Goal: Task Accomplishment & Management: Use online tool/utility

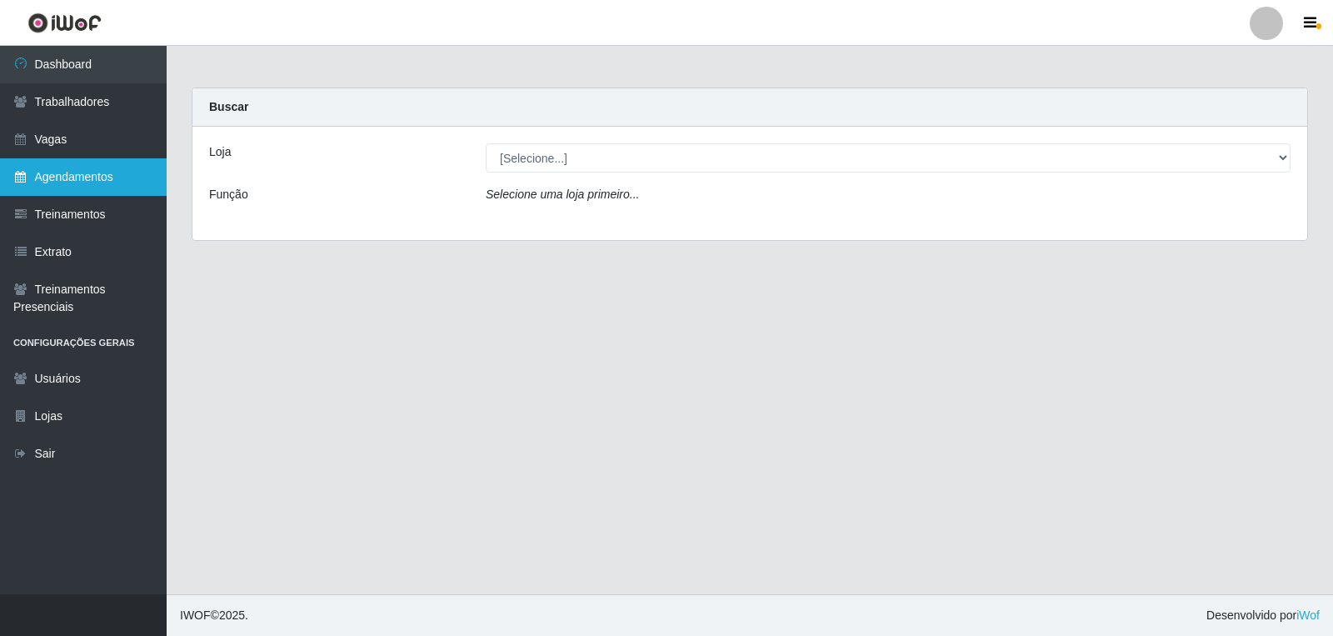
click at [131, 182] on link "Agendamentos" at bounding box center [83, 176] width 167 height 37
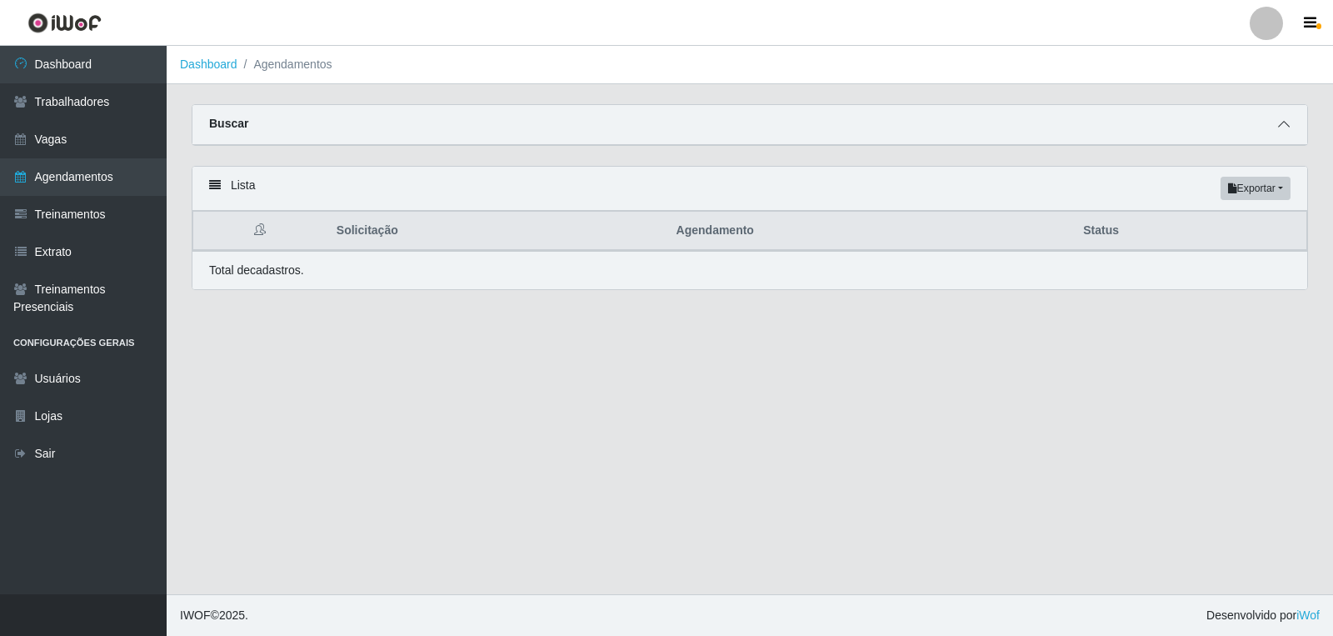
click at [1179, 119] on div "Buscar" at bounding box center [749, 125] width 1114 height 40
click at [1179, 122] on icon at bounding box center [1284, 124] width 12 height 12
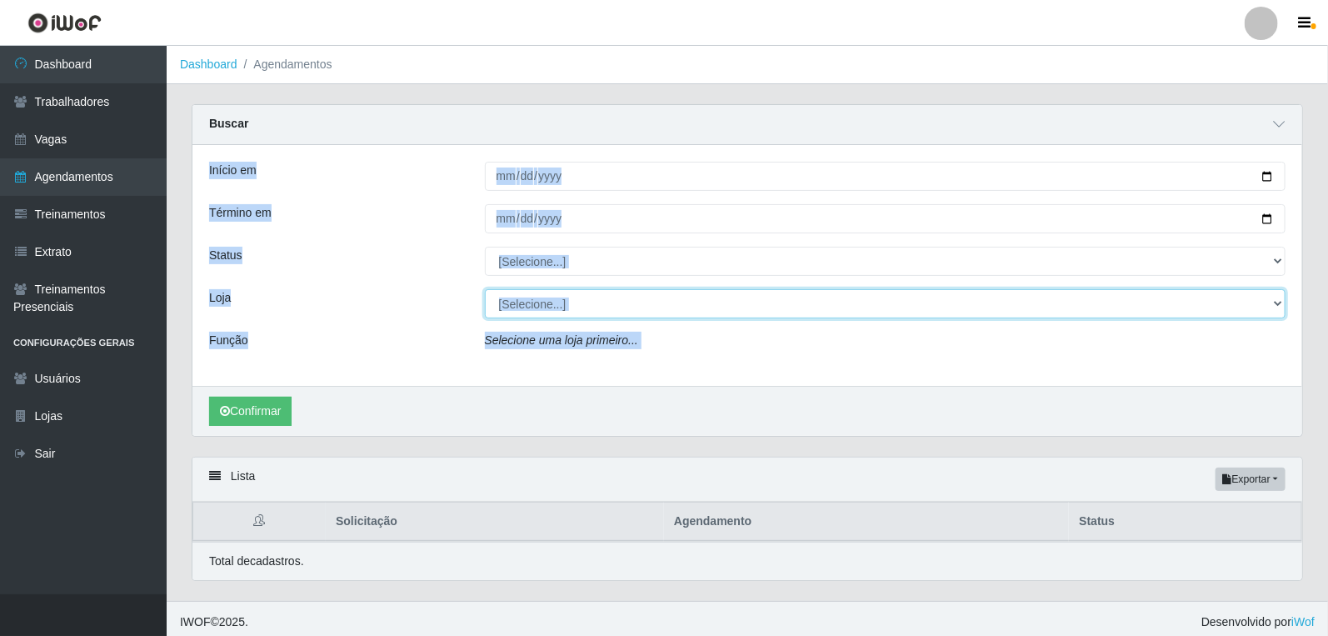
click at [642, 304] on select "[Selecione...] Leite Clan - [GEOGRAPHIC_DATA]" at bounding box center [885, 303] width 801 height 29
click at [666, 280] on div "Início em Término em Status [Selecione...] AGENDADO AGUARDANDO LIBERAR EM ANDAM…" at bounding box center [746, 265] width 1109 height 241
click at [673, 244] on div "Início em Término em Status [Selecione...] AGENDADO AGUARDANDO LIBERAR EM ANDAM…" at bounding box center [746, 265] width 1109 height 241
click at [478, 223] on div at bounding box center [885, 218] width 826 height 29
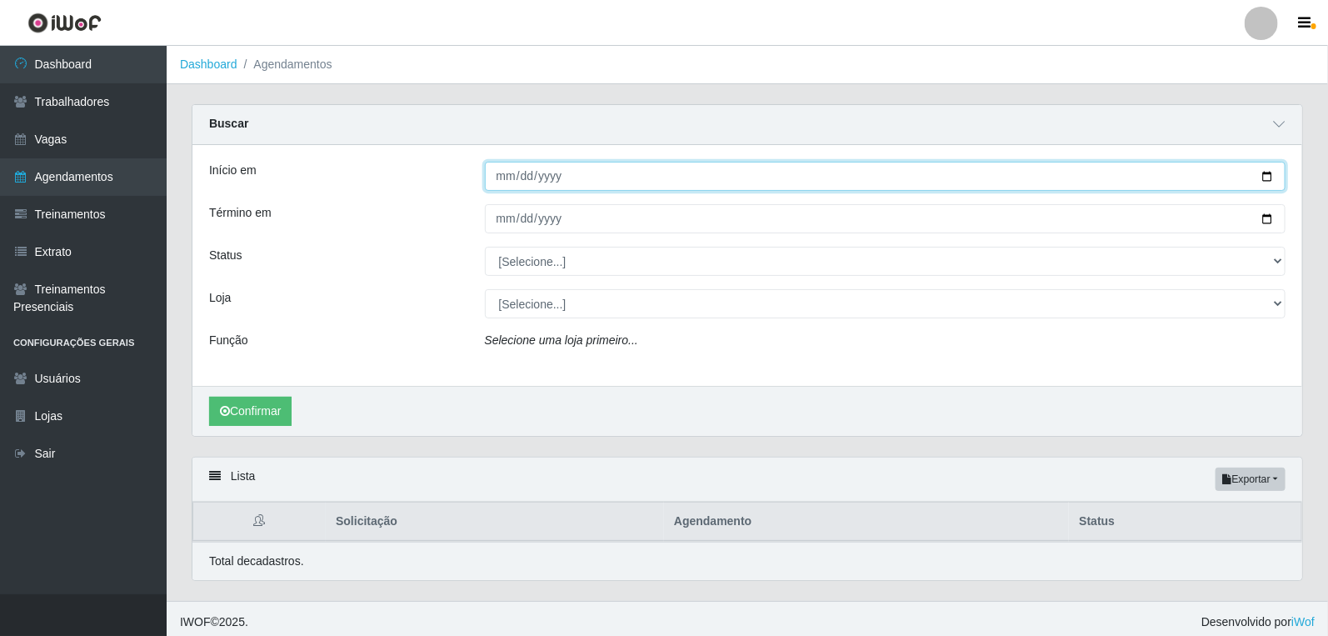
click at [506, 180] on input "Início em" at bounding box center [885, 176] width 801 height 29
type input "[DATE]"
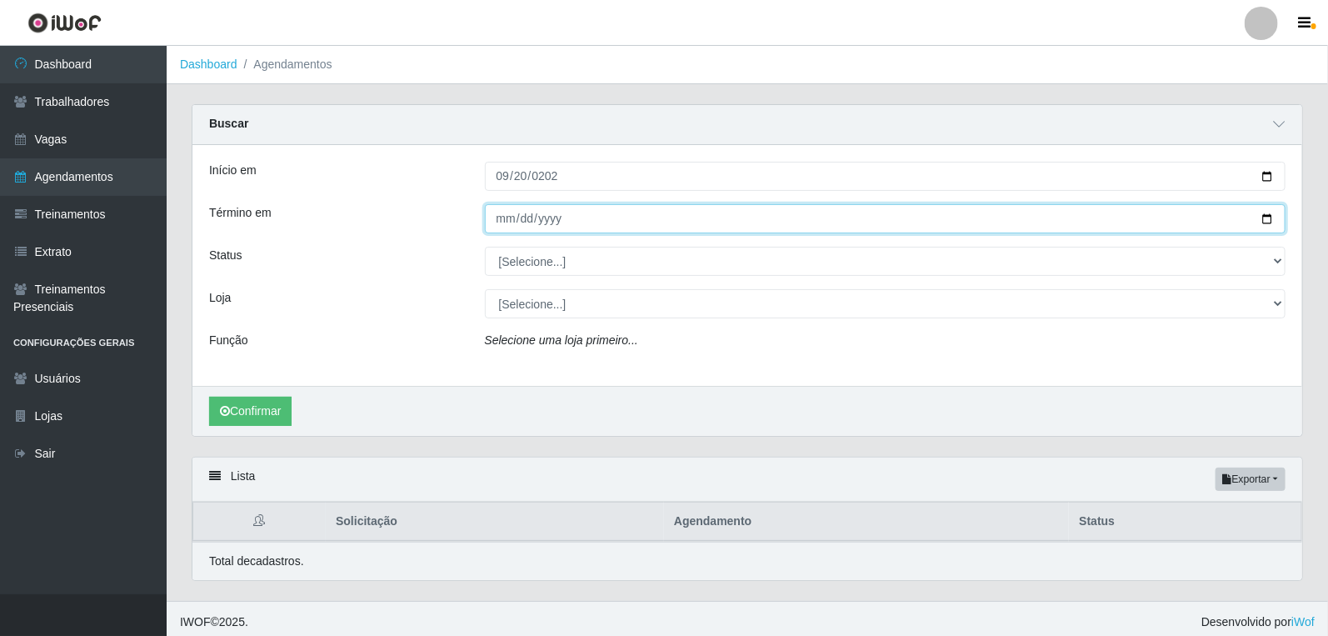
click at [496, 217] on input "Término em" at bounding box center [885, 218] width 801 height 29
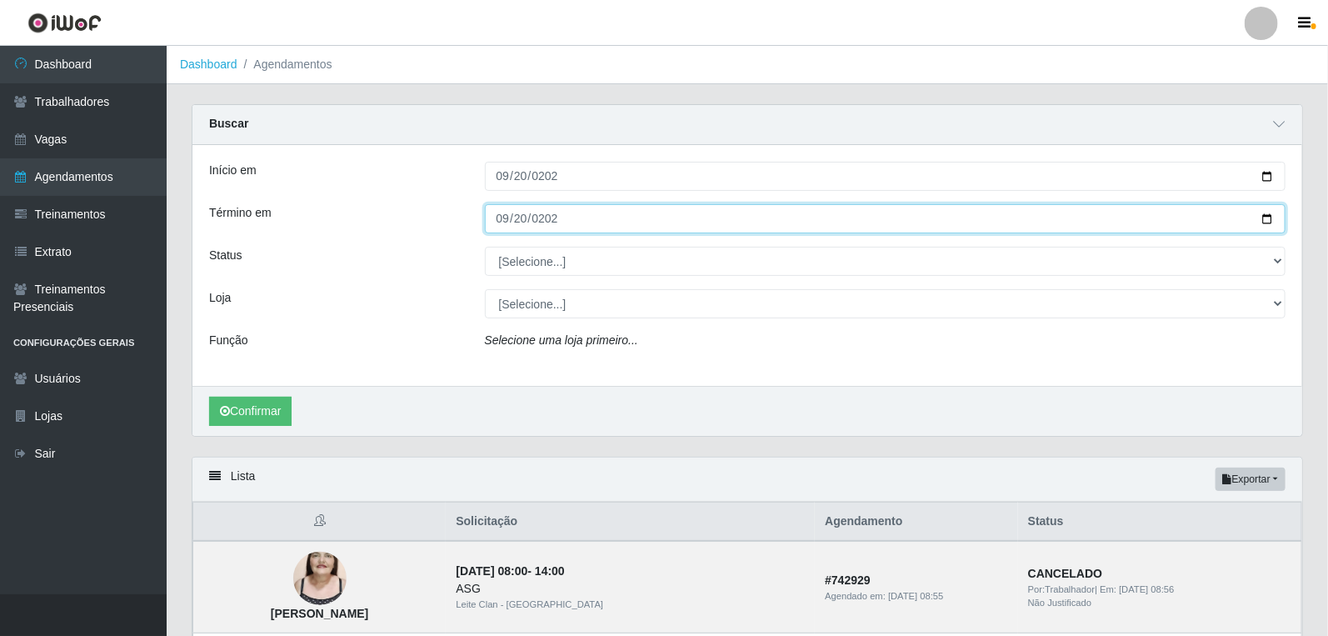
type input "[DATE]"
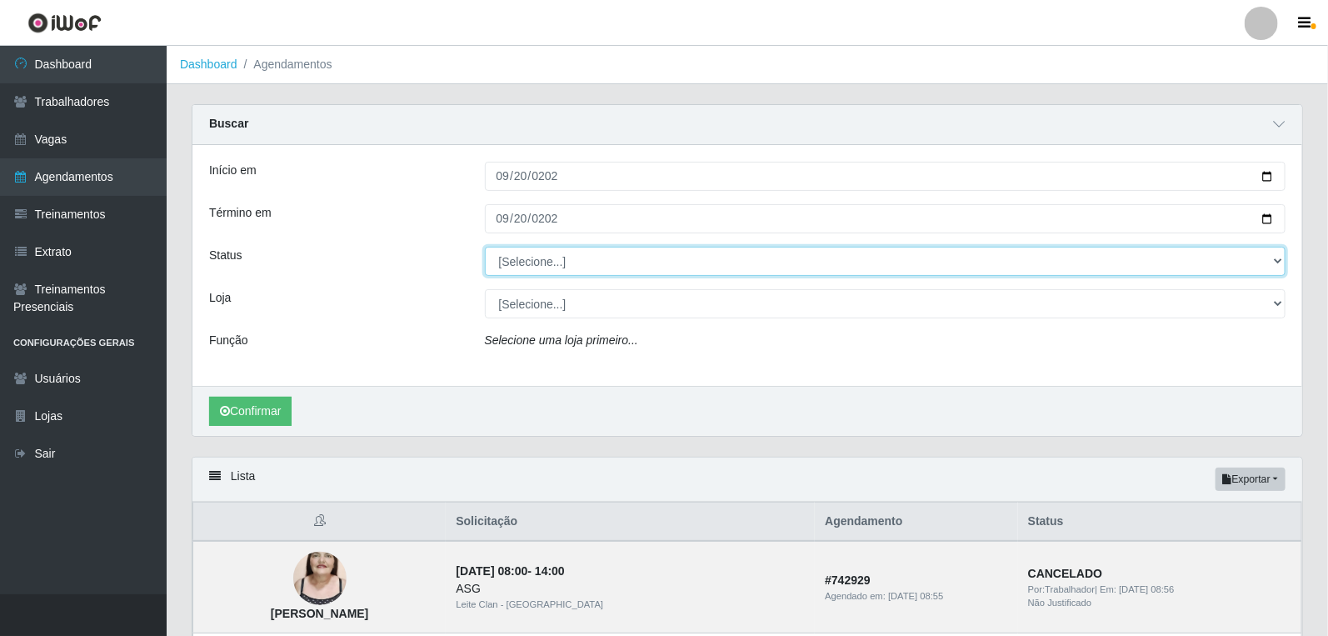
click at [521, 264] on select "[Selecione...] AGENDADO AGUARDANDO LIBERAR EM ANDAMENTO EM REVISÃO FINALIZADO C…" at bounding box center [885, 261] width 801 height 29
select select "AGENDADO"
click at [485, 247] on select "[Selecione...] AGENDADO AGUARDANDO LIBERAR EM ANDAMENTO EM REVISÃO FINALIZADO C…" at bounding box center [885, 261] width 801 height 29
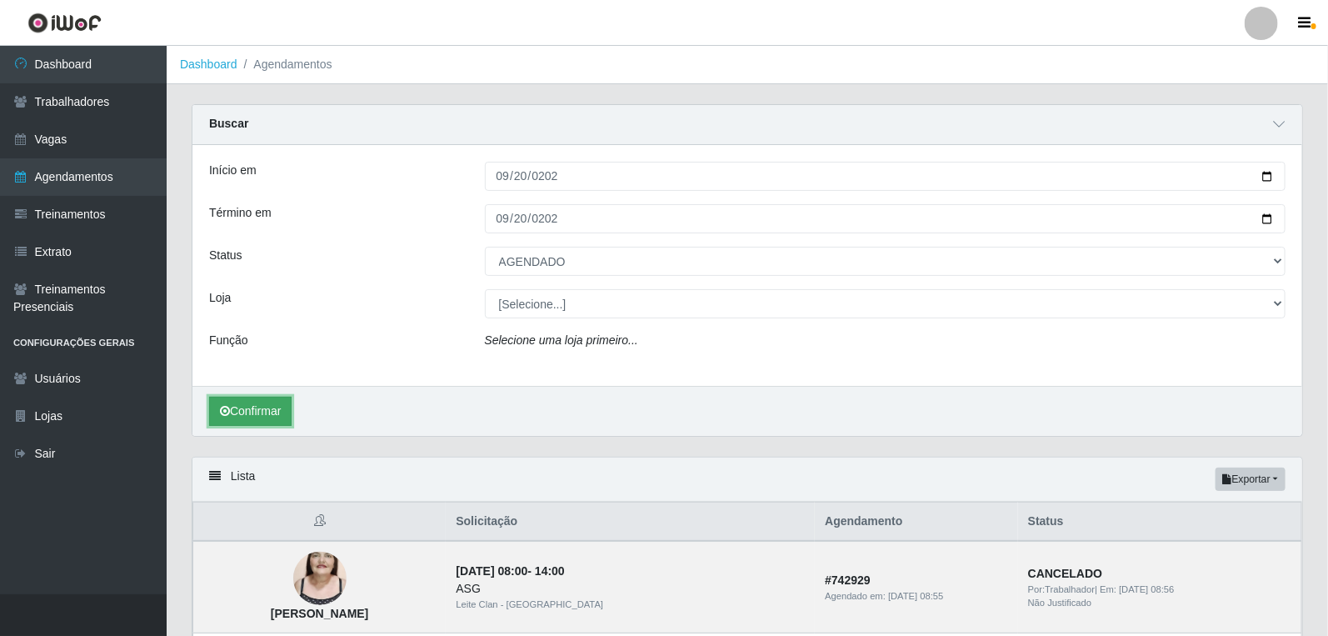
click at [237, 411] on button "Confirmar" at bounding box center [250, 410] width 82 height 29
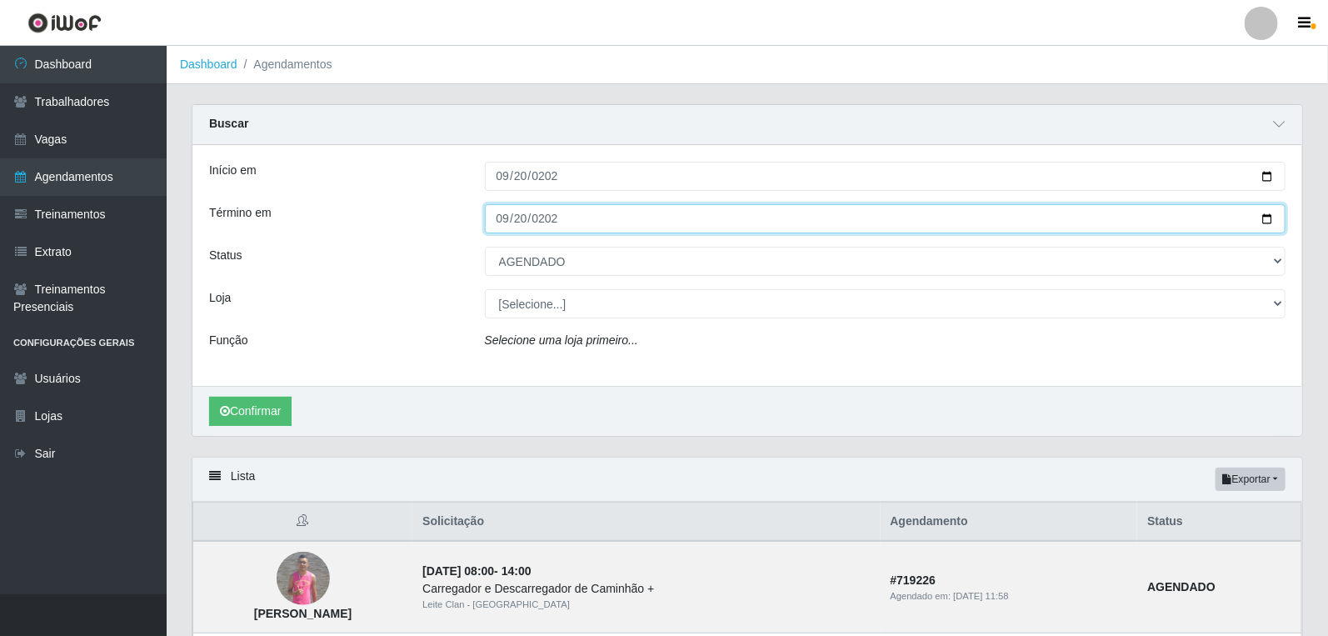
click at [509, 217] on input "[DATE]" at bounding box center [885, 218] width 801 height 29
type input "[DATE]"
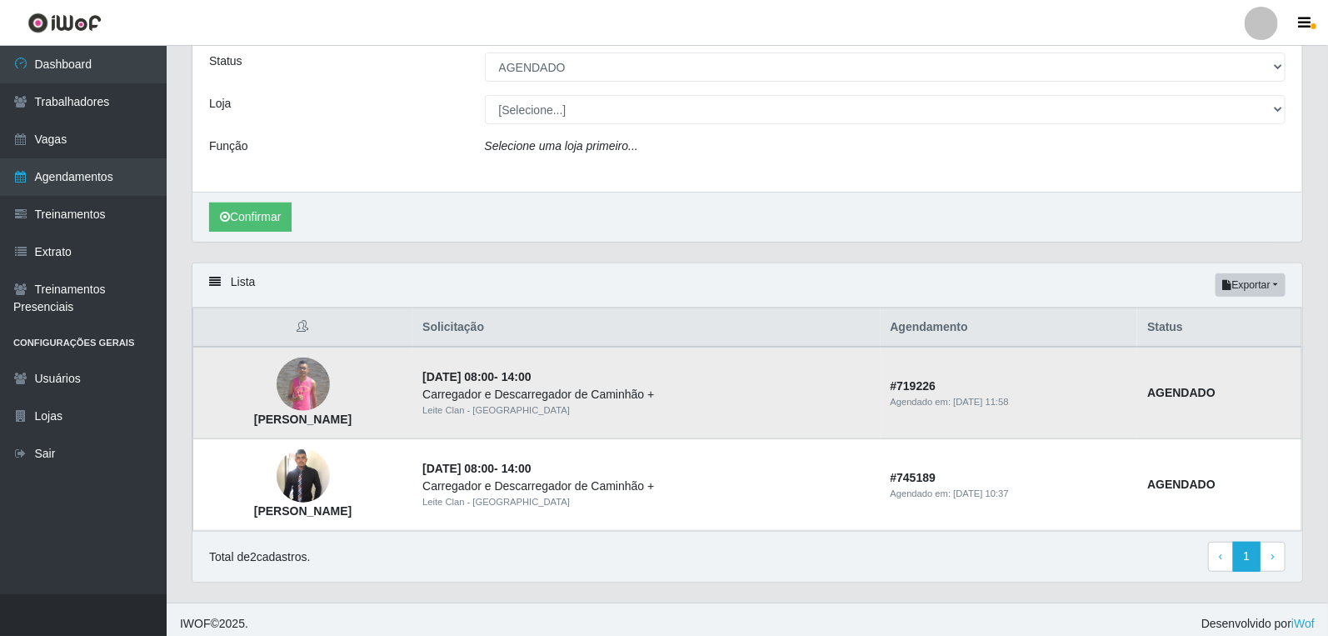
scroll to position [203, 0]
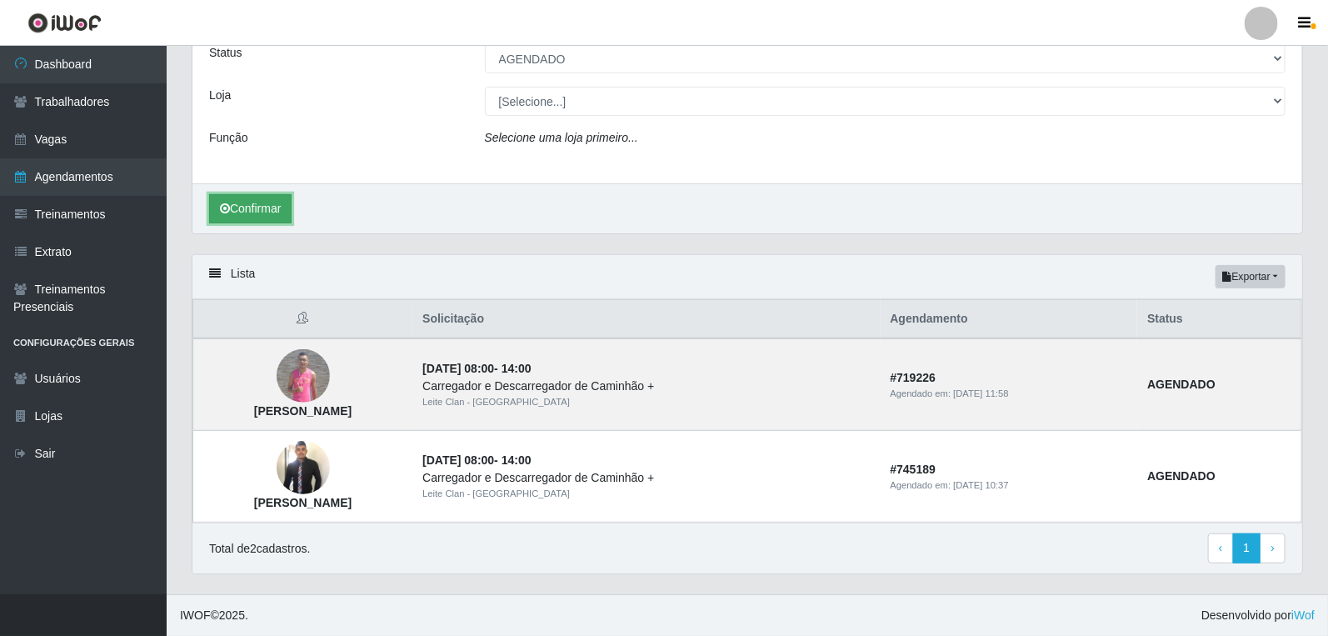
click at [270, 220] on button "Confirmar" at bounding box center [250, 208] width 82 height 29
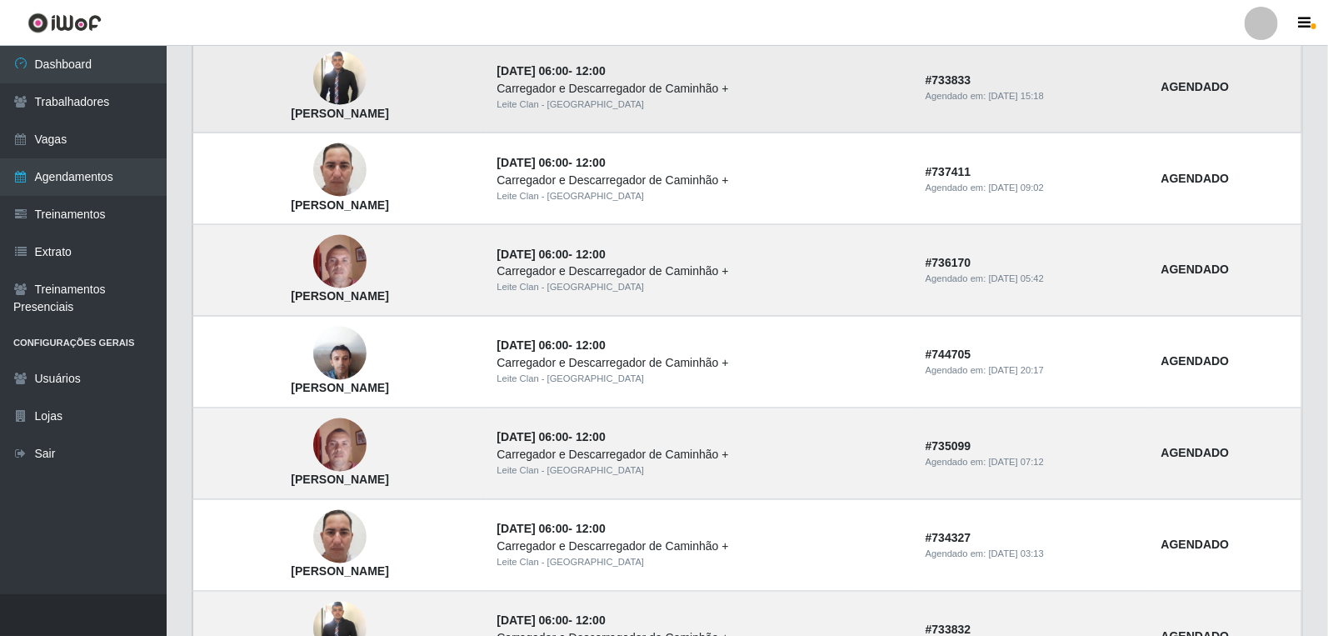
scroll to position [1395, 0]
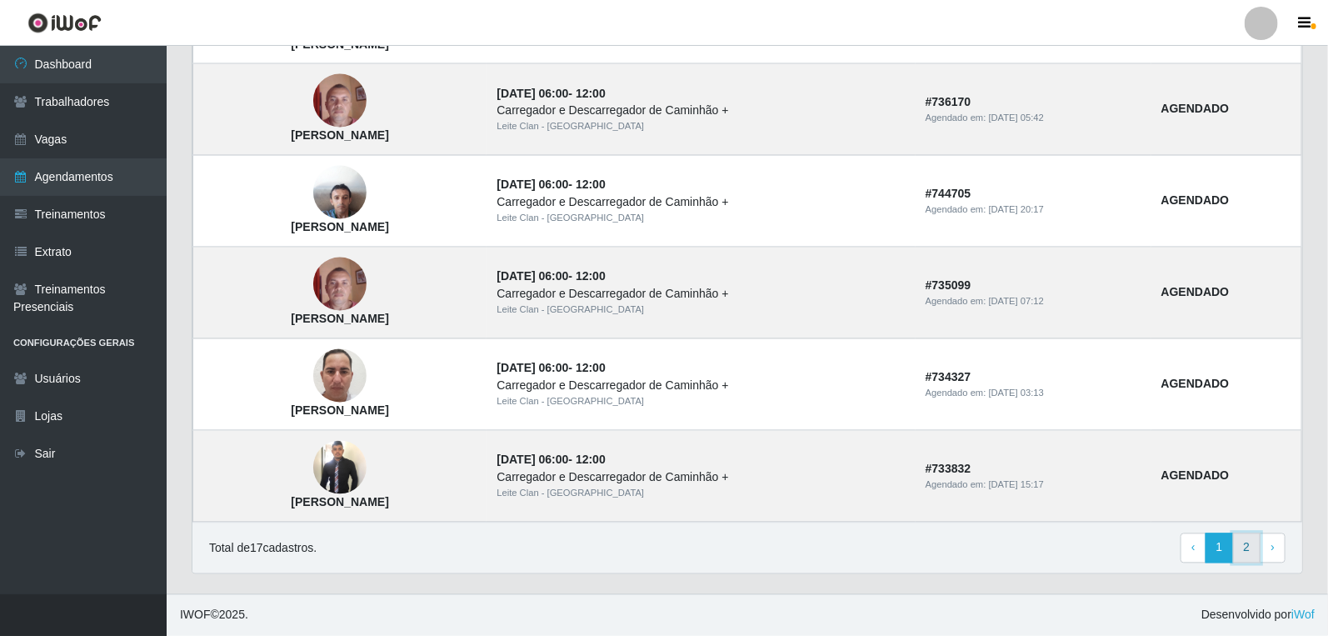
click at [1179, 466] on link "2" at bounding box center [1247, 548] width 28 height 30
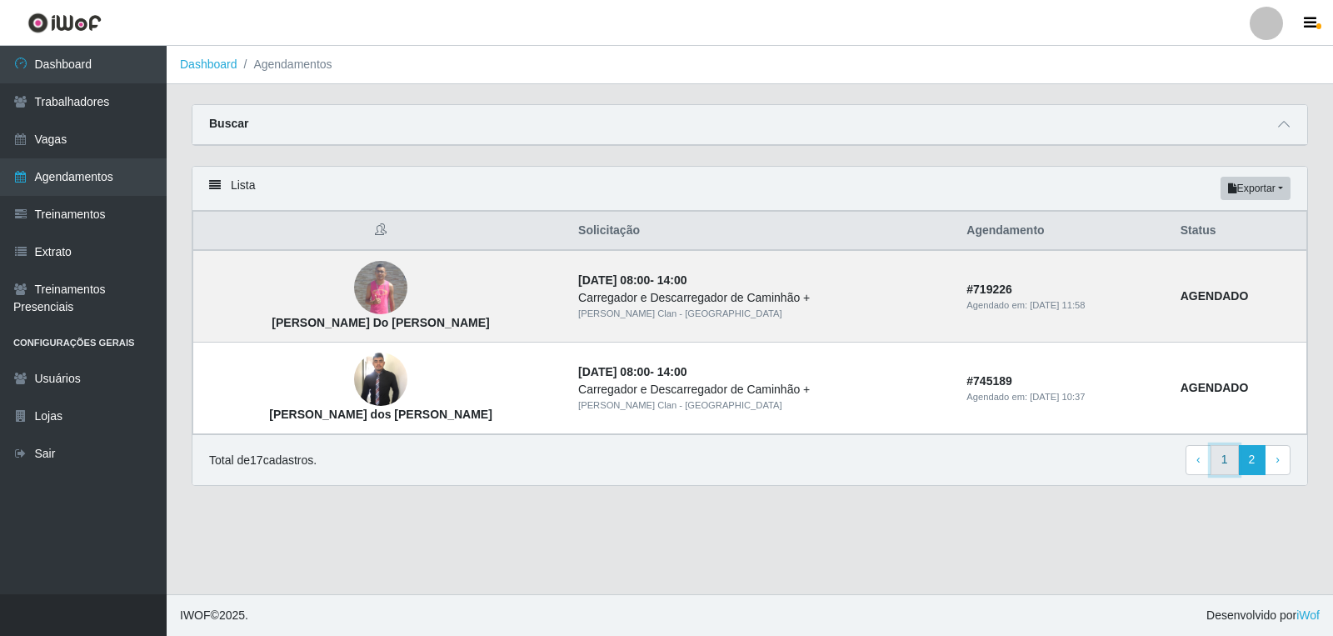
click at [1224, 461] on link "1" at bounding box center [1224, 460] width 28 height 30
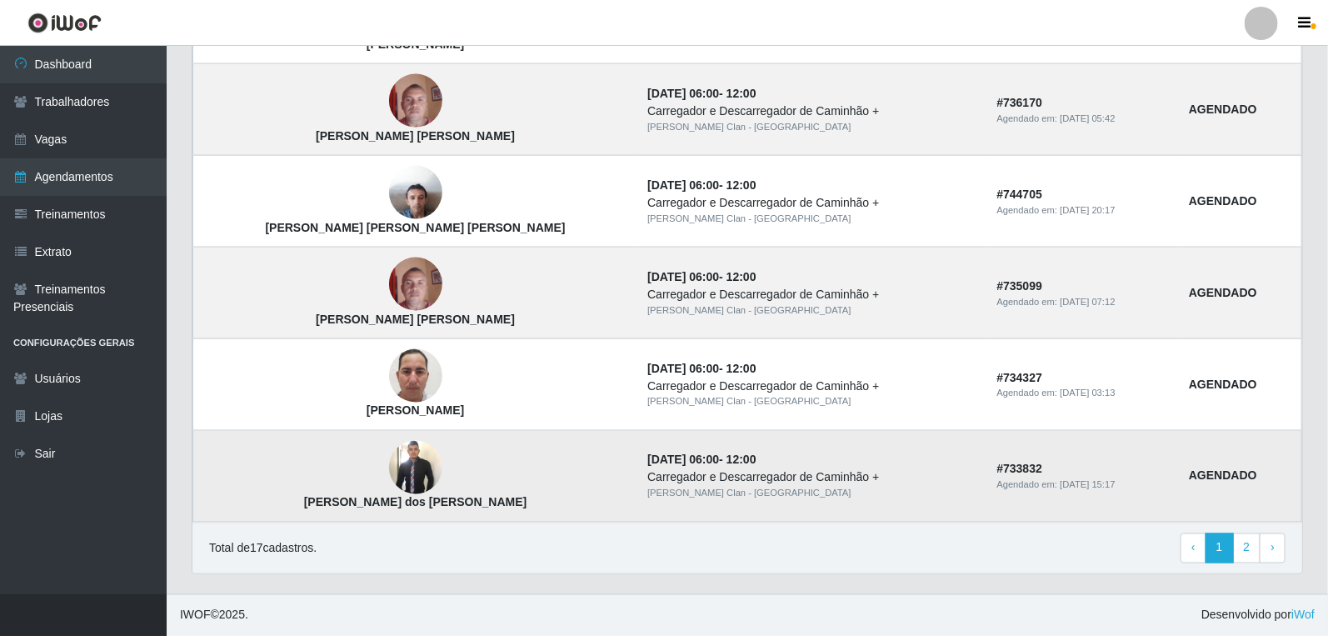
scroll to position [1011, 0]
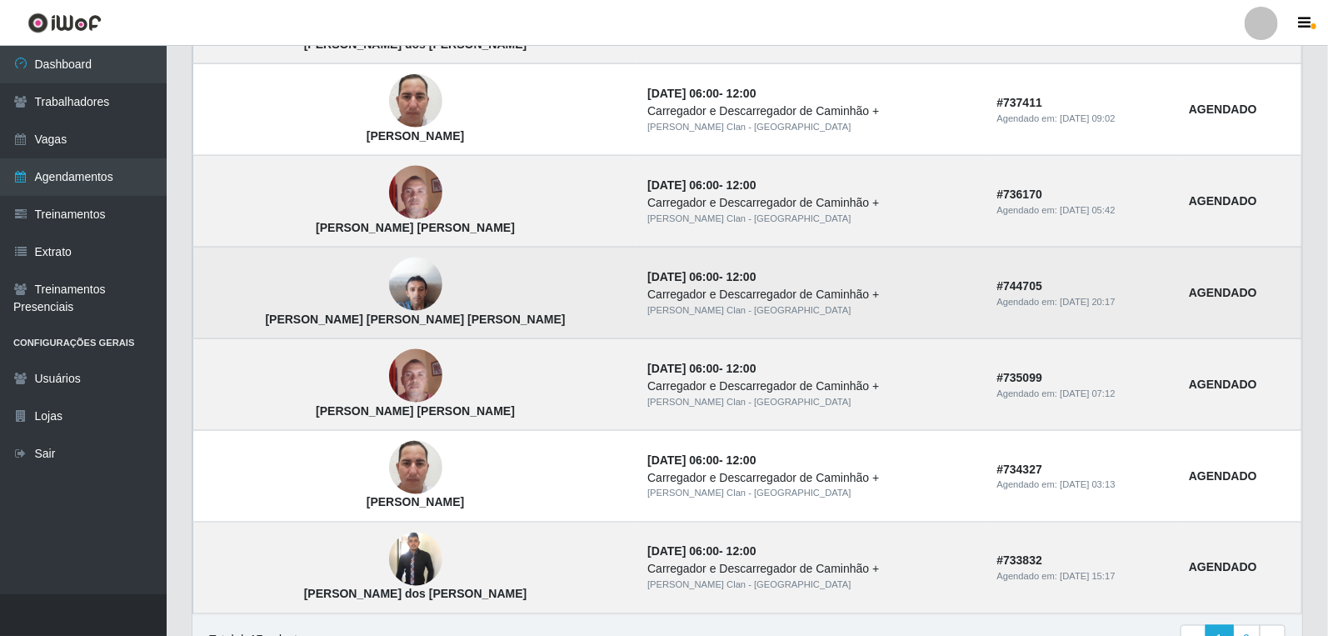
click at [389, 293] on img at bounding box center [415, 284] width 53 height 71
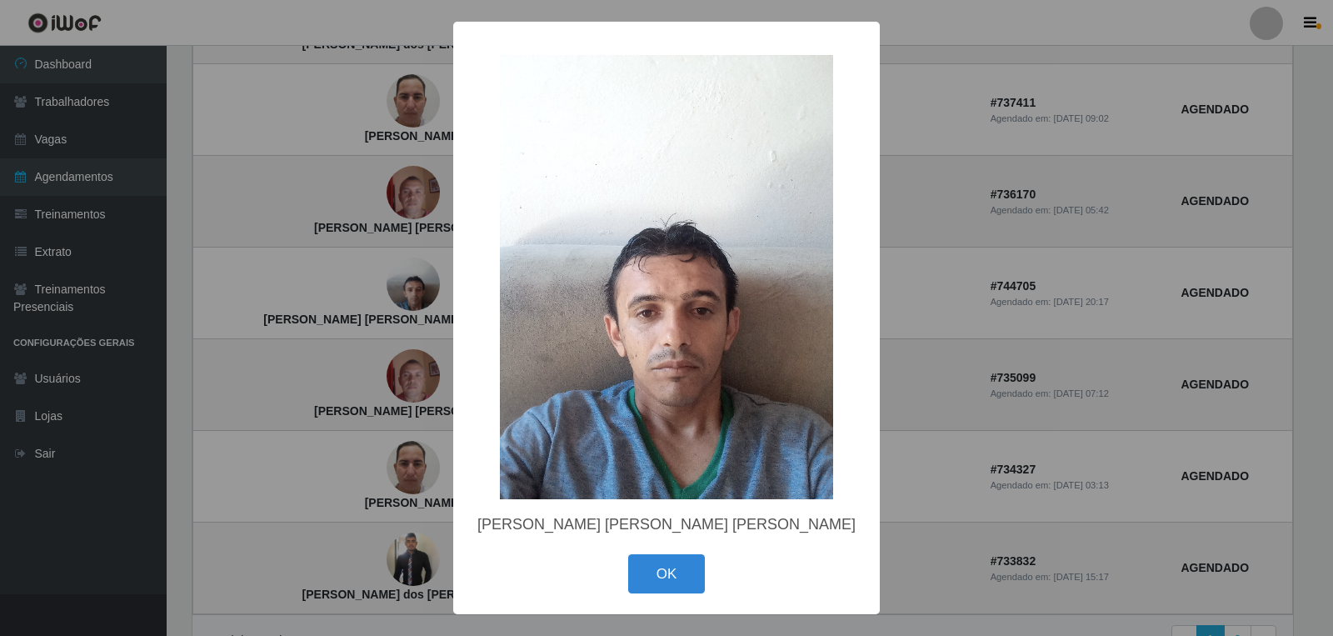
click at [363, 300] on div "× Jose Francisco de Souza Neto OK Cancel" at bounding box center [666, 318] width 1333 height 636
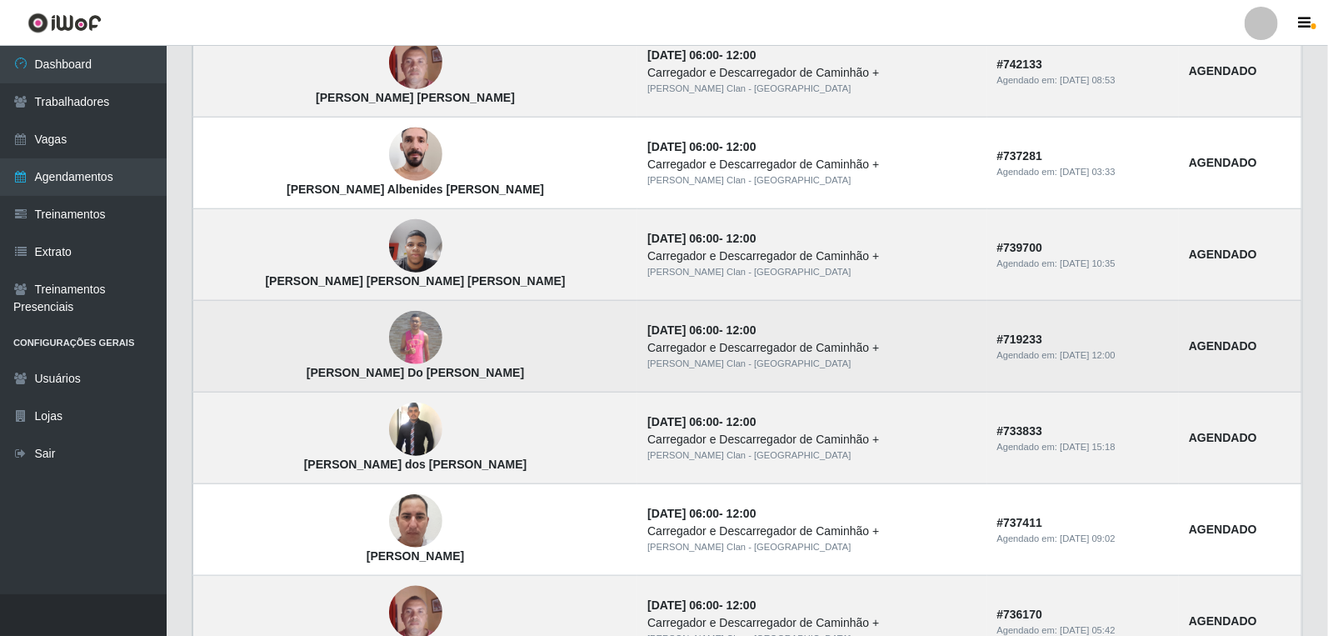
scroll to position [548, 0]
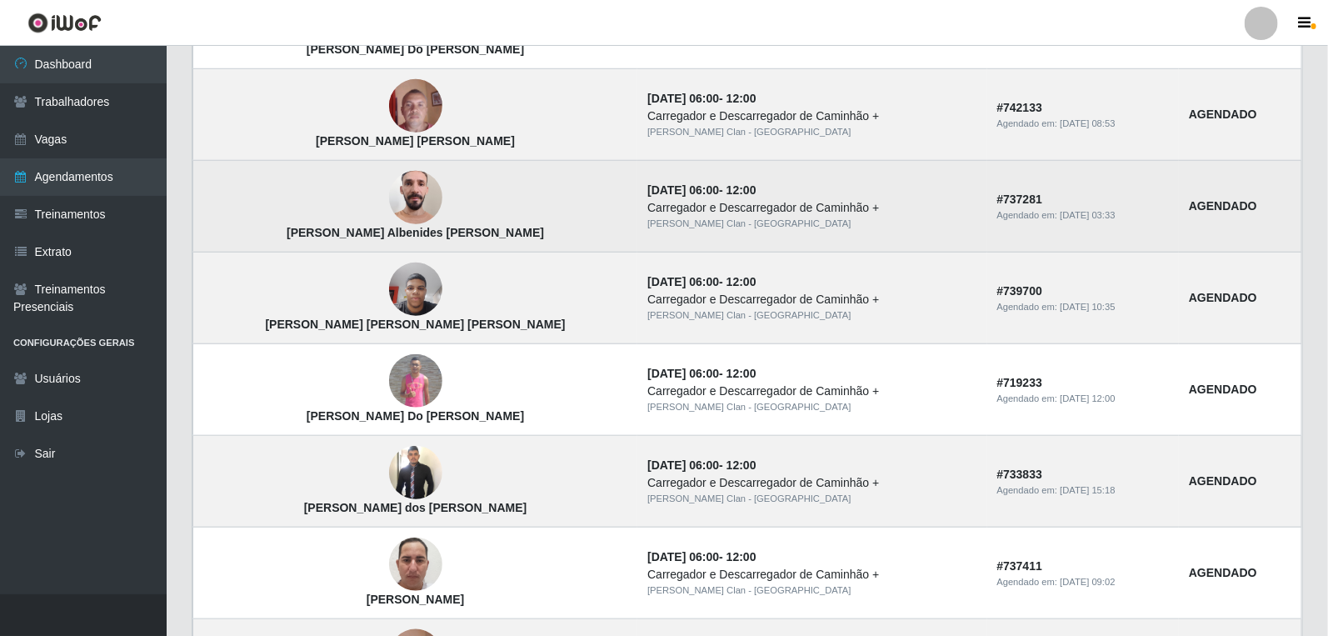
click at [389, 194] on img at bounding box center [415, 197] width 53 height 71
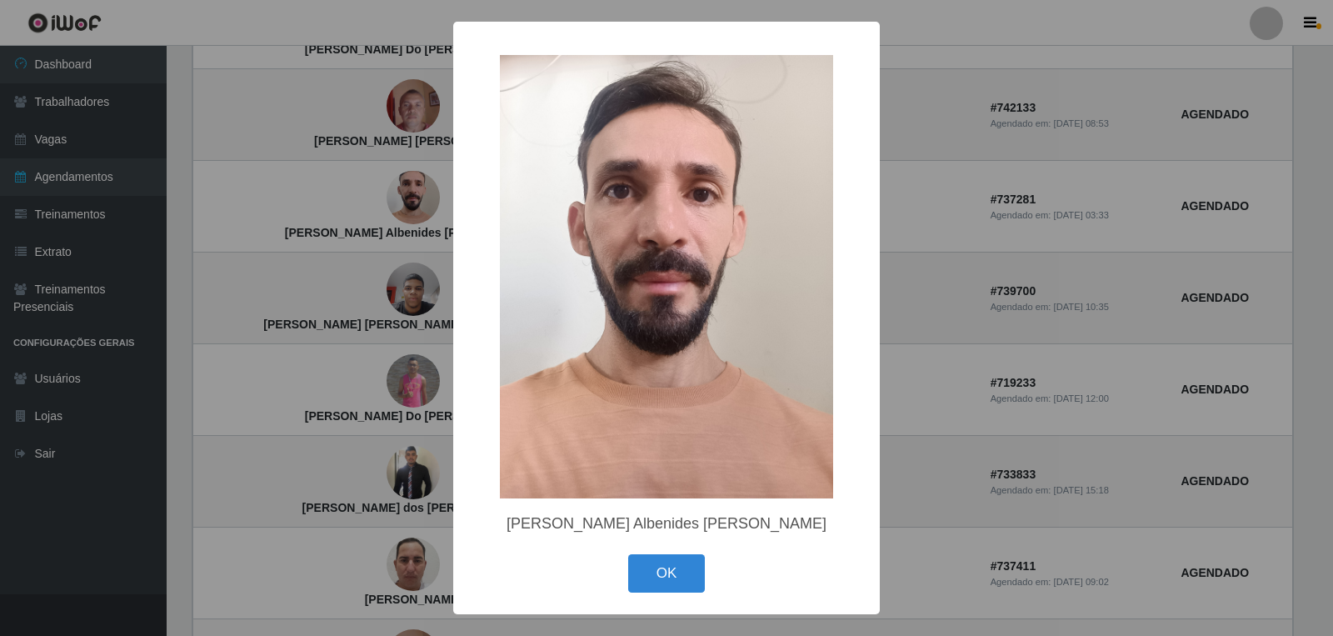
click at [426, 275] on div "× José Albenides Pereira OK Cancel" at bounding box center [666, 318] width 1333 height 636
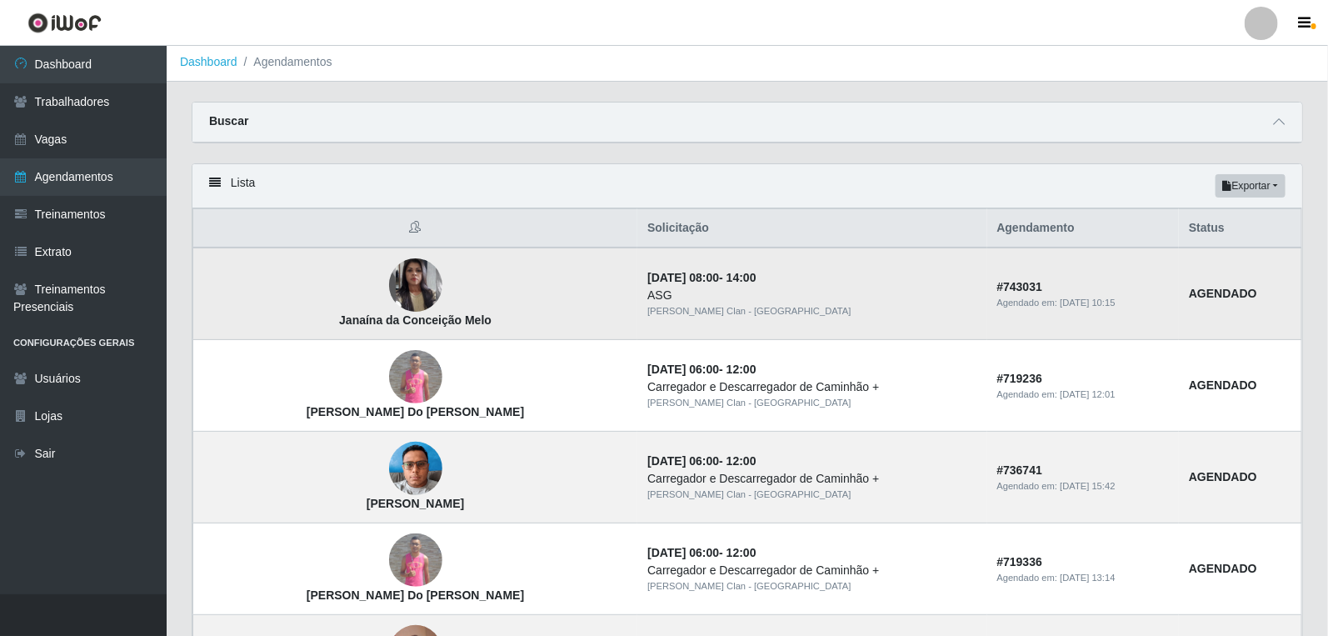
scroll to position [0, 0]
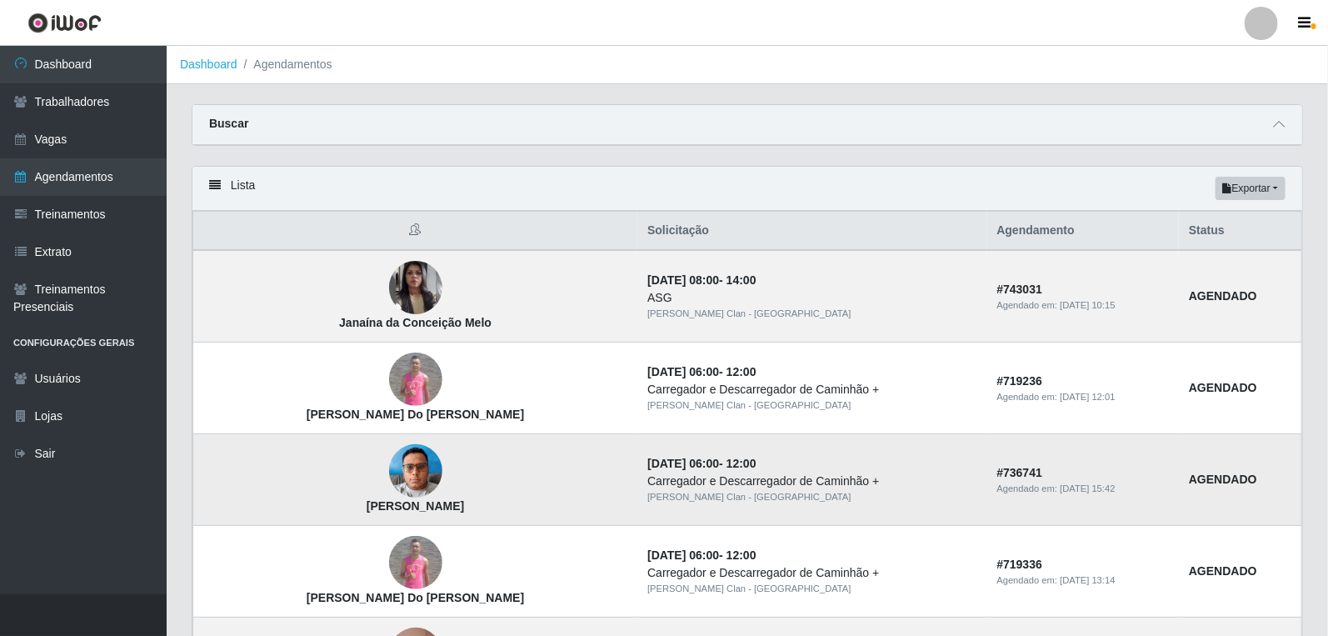
click at [389, 458] on img at bounding box center [415, 471] width 53 height 71
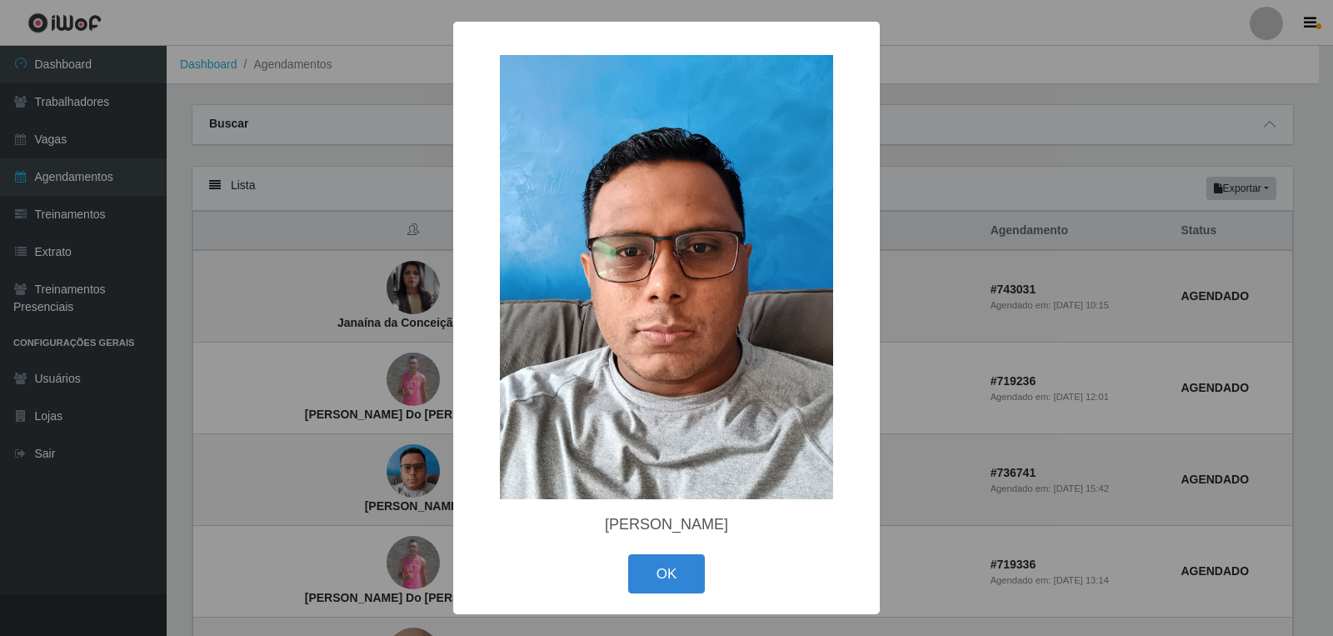
click at [405, 411] on div "× Rafael Marques De Pontes OK Cancel" at bounding box center [666, 318] width 1333 height 636
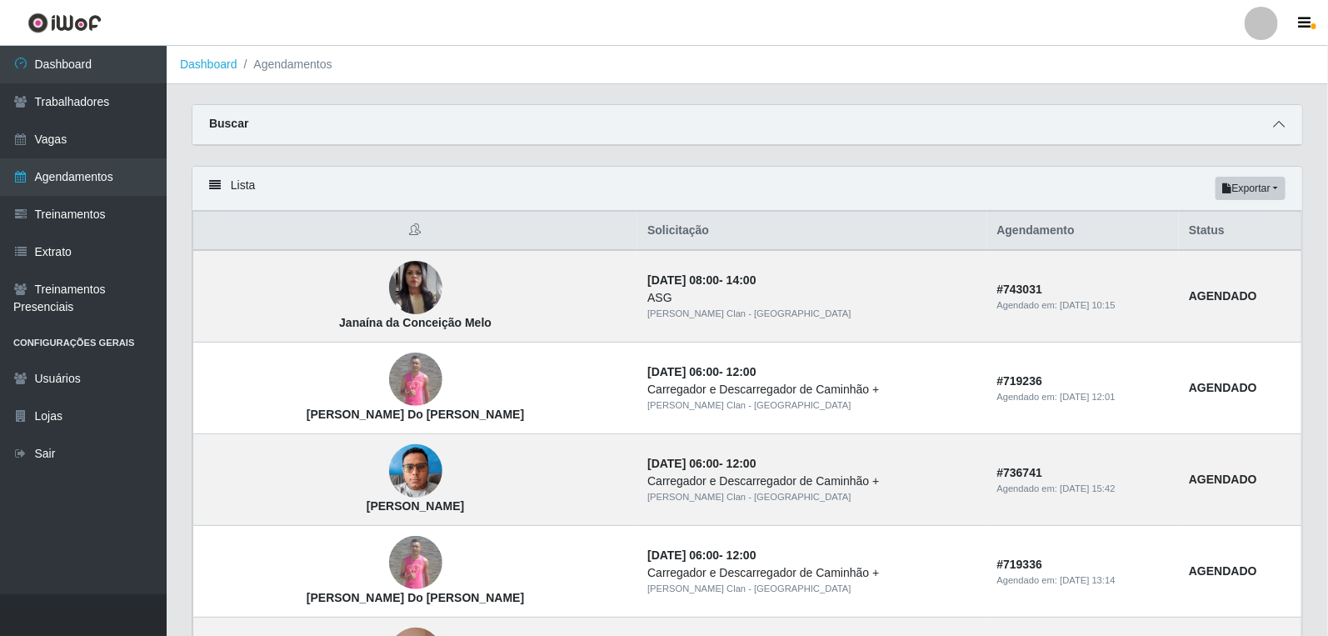
click at [1275, 121] on icon at bounding box center [1279, 124] width 12 height 12
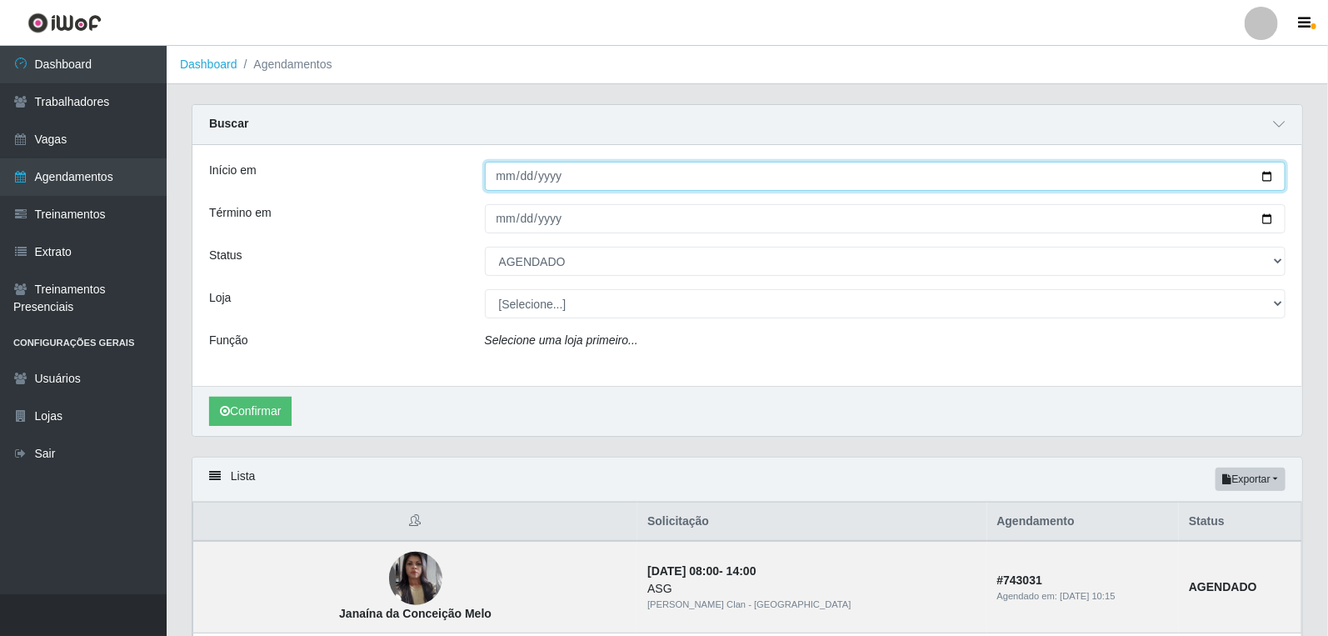
click at [505, 178] on input "[DATE]" at bounding box center [885, 176] width 801 height 29
click at [506, 181] on input "[DATE]" at bounding box center [885, 176] width 801 height 29
type input "2025-10-01"
drag, startPoint x: 498, startPoint y: 196, endPoint x: 501, endPoint y: 204, distance: 8.7
click at [501, 203] on div "Início em 2025-10-01 Término em 2025-09-30 Status [Selecione...] AGENDADO AGUAR…" at bounding box center [746, 265] width 1109 height 241
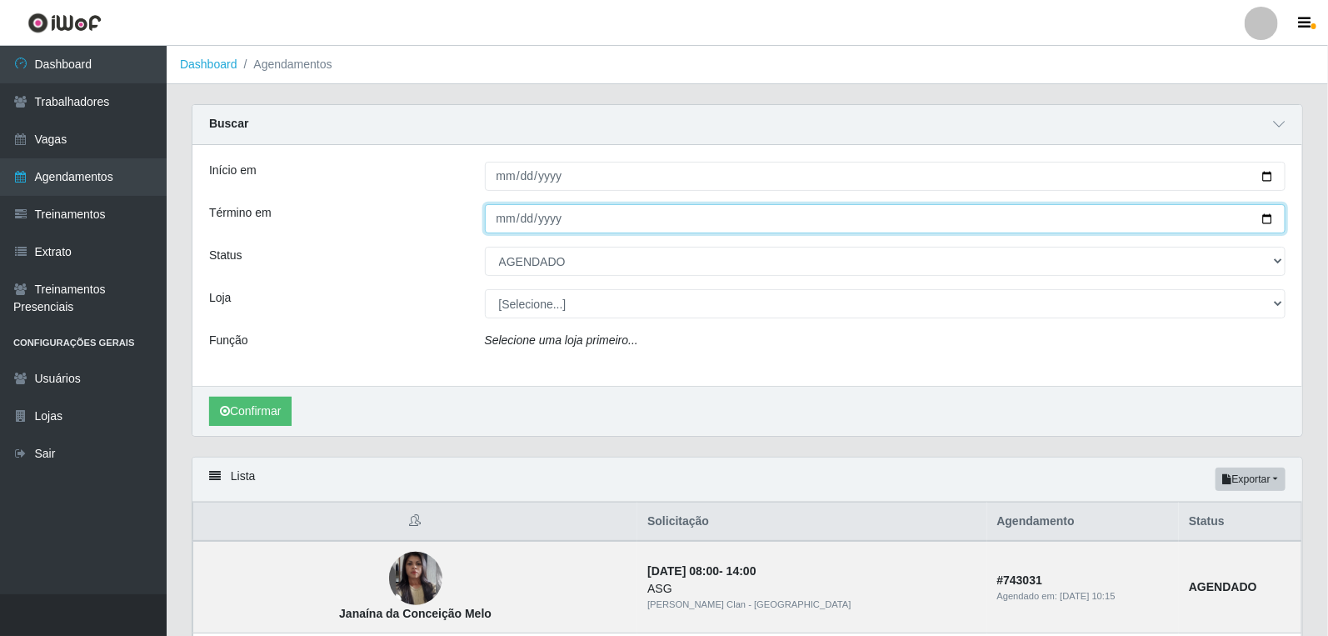
click at [502, 218] on input "[DATE]" at bounding box center [885, 218] width 801 height 29
type input "2025-09-15"
type input "2025-10-15"
click at [209, 396] on button "Confirmar" at bounding box center [250, 410] width 82 height 29
